Goal: Communication & Community: Ask a question

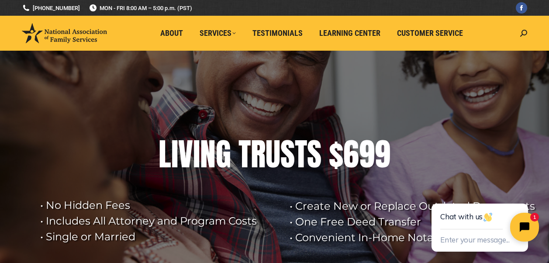
click at [364, 220] on button "Close chat widget" at bounding box center [524, 227] width 29 height 29
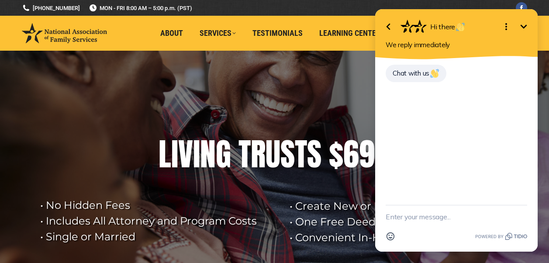
click at [364, 217] on textarea "New message" at bounding box center [455, 216] width 141 height 23
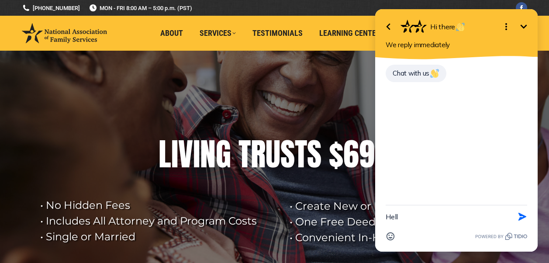
type textarea "Hello"
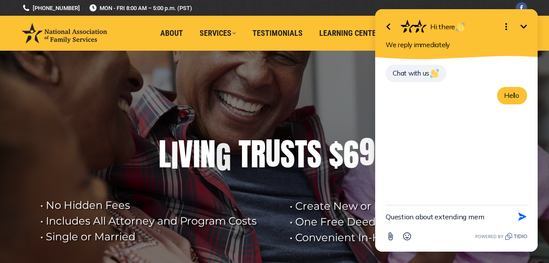
type textarea "Question about extending membership"
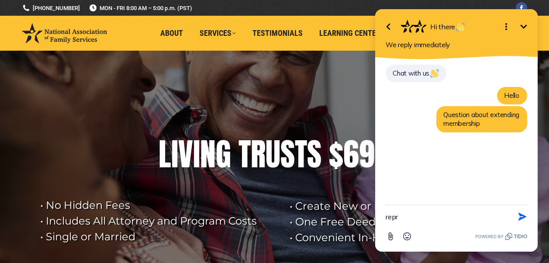
type textarea "rep"
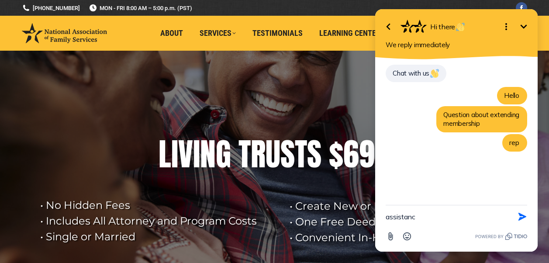
type textarea "assistance"
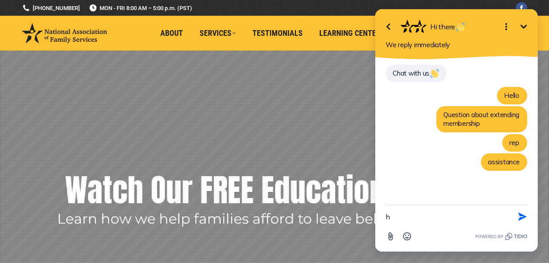
type textarea "hi"
click at [364, 28] on icon "Open options" at bounding box center [506, 26] width 10 height 10
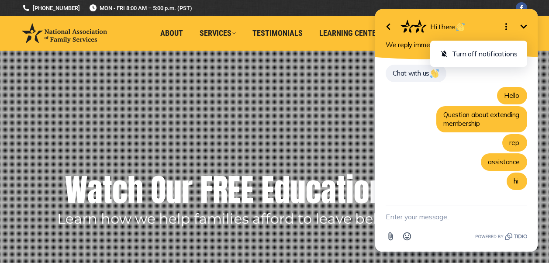
click at [364, 18] on button "Close options" at bounding box center [505, 26] width 17 height 17
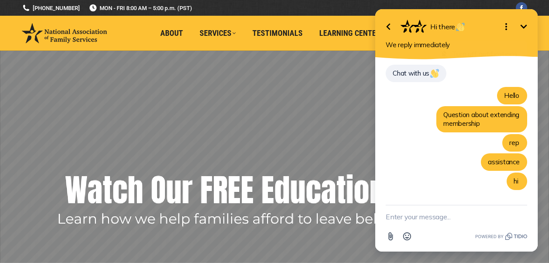
click at [364, 18] on button "Open options" at bounding box center [505, 26] width 17 height 17
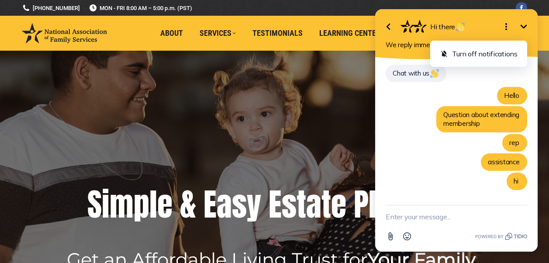
click at [364, 18] on button "Close options" at bounding box center [505, 26] width 17 height 17
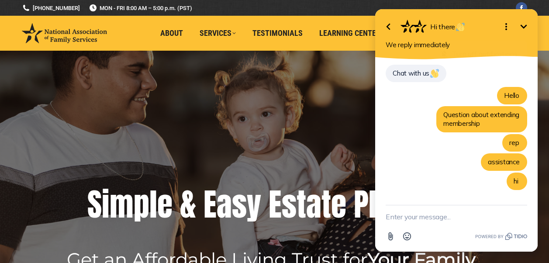
click at [364, 18] on button "Open options" at bounding box center [505, 26] width 17 height 17
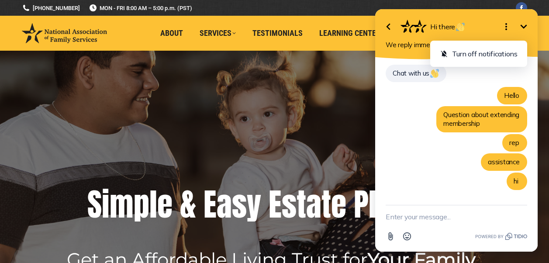
click at [364, 18] on button "Close options" at bounding box center [505, 26] width 17 height 17
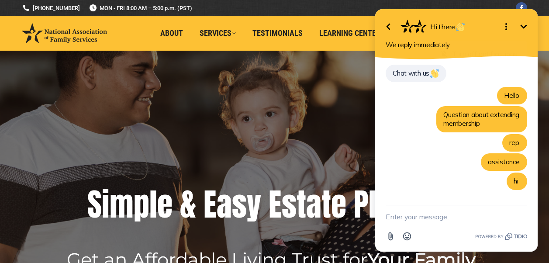
click at [364, 18] on button "Open options" at bounding box center [505, 26] width 17 height 17
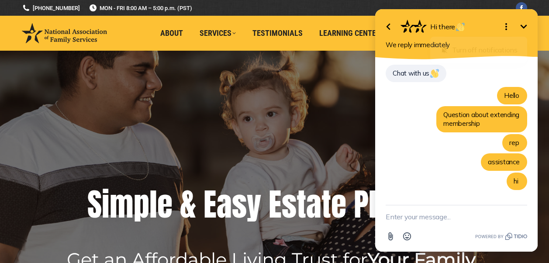
click at [364, 18] on button "Close options" at bounding box center [505, 26] width 17 height 17
click at [364, 18] on button "Open options" at bounding box center [505, 26] width 17 height 17
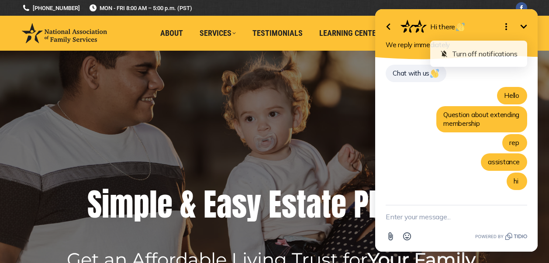
click at [364, 18] on button "Close options" at bounding box center [505, 26] width 17 height 17
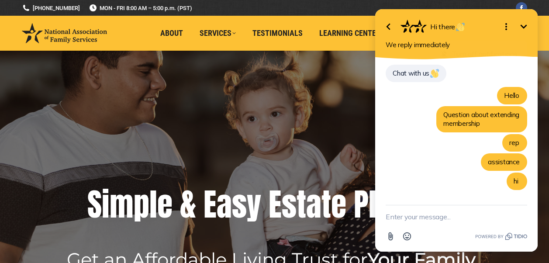
click at [364, 18] on button "Open options" at bounding box center [505, 26] width 17 height 17
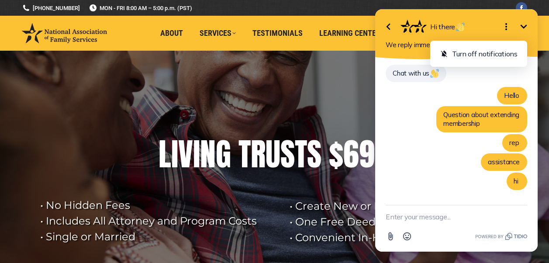
click at [364, 18] on button "Close options" at bounding box center [505, 26] width 17 height 17
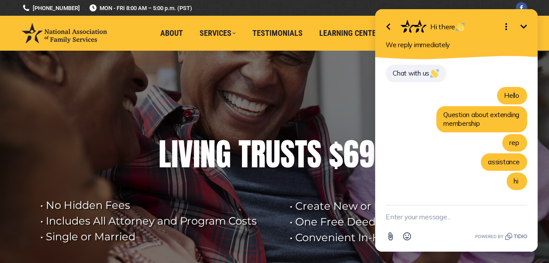
click at [364, 18] on button "Open options" at bounding box center [505, 26] width 17 height 17
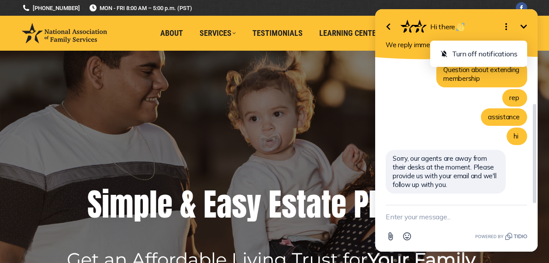
scroll to position [45, 0]
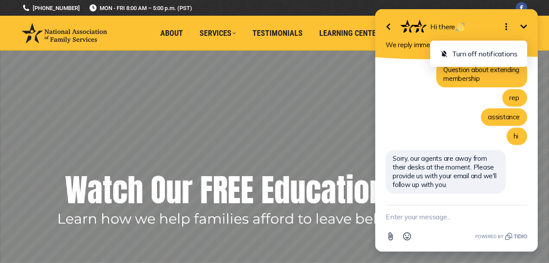
click html "Go back Hi there Minimize Close options Turn off notifications We reply immedia…"
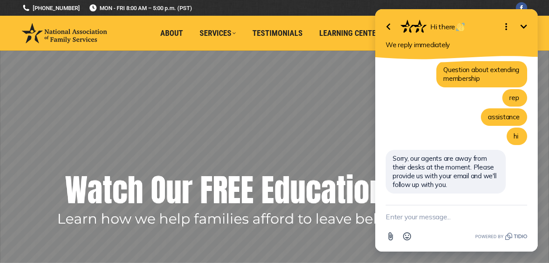
click at [364, 213] on textarea "New message" at bounding box center [455, 216] width 141 height 23
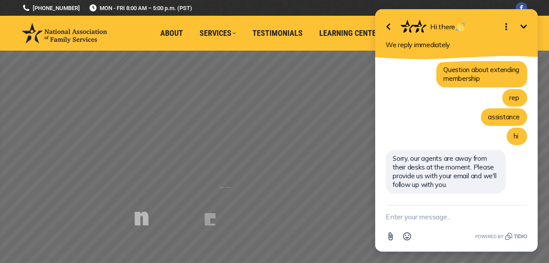
click at [364, 213] on textarea "New message" at bounding box center [455, 216] width 141 height 23
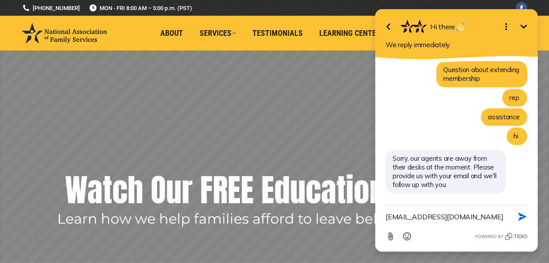
type textarea "[EMAIL_ADDRESS][DOMAIN_NAME]"
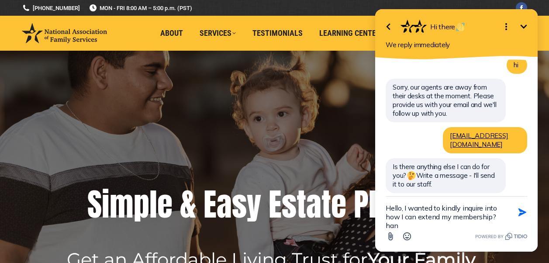
scroll to position [125, 0]
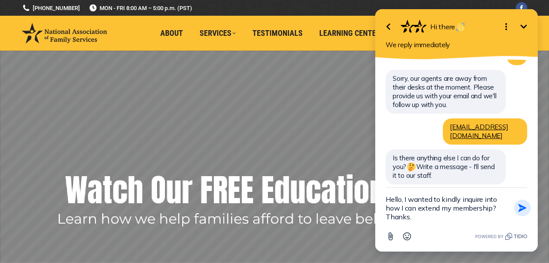
type textarea "Hello, I wanted to kindly inquire into how I can extend my membership? Thanks."
click at [364, 208] on icon "button" at bounding box center [522, 208] width 10 height 10
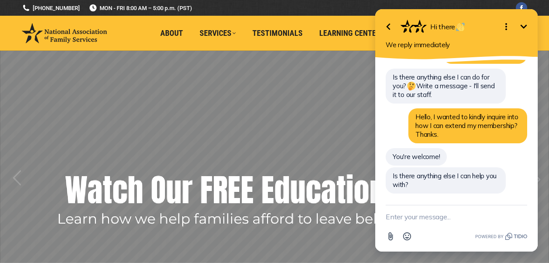
scroll to position [197, 0]
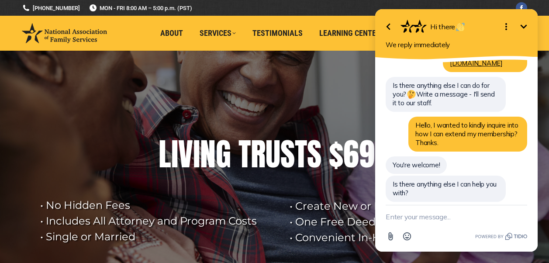
click at [364, 215] on textarea "New message" at bounding box center [455, 216] width 141 height 23
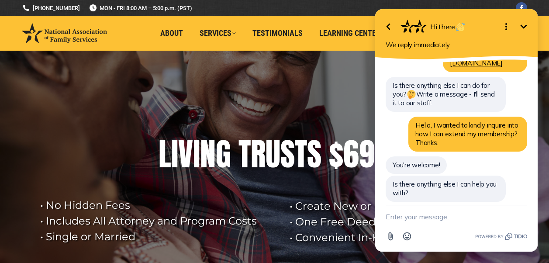
type textarea "n"
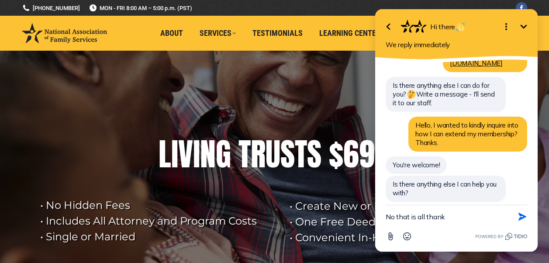
type textarea "No that is all thanks"
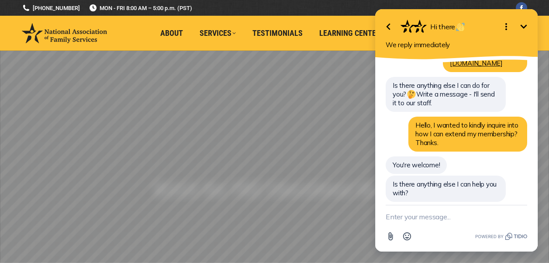
scroll to position [220, 0]
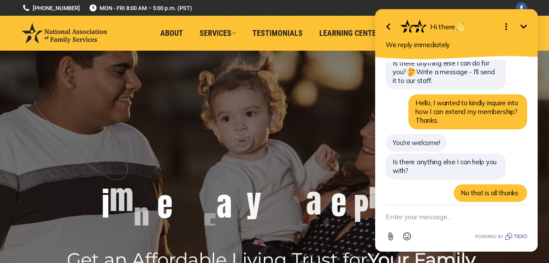
click at [364, 30] on icon "Minimize" at bounding box center [523, 26] width 10 height 10
